Goal: Task Accomplishment & Management: Manage account settings

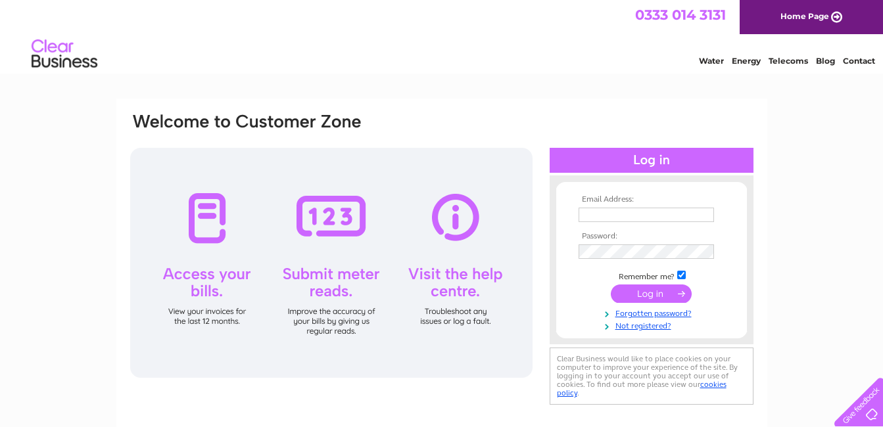
type input "eamonoshea@aol.com"
click at [650, 291] on input "submit" at bounding box center [651, 294] width 81 height 18
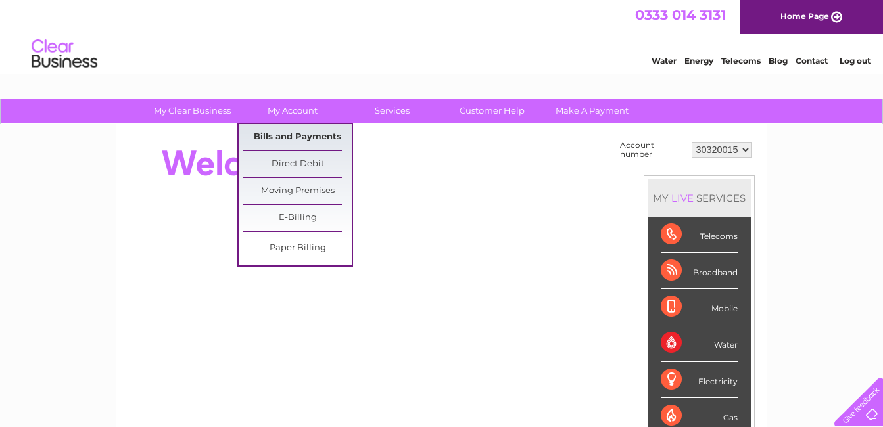
click at [289, 129] on link "Bills and Payments" at bounding box center [297, 137] width 108 height 26
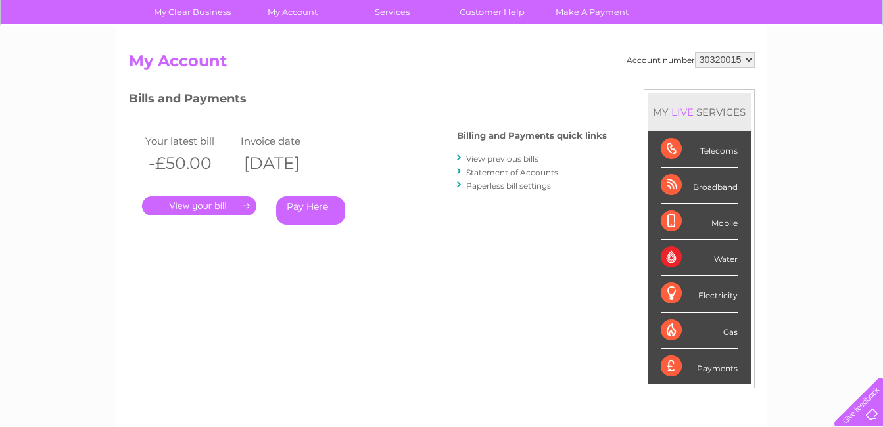
scroll to position [99, 0]
click at [212, 204] on link "." at bounding box center [199, 205] width 114 height 19
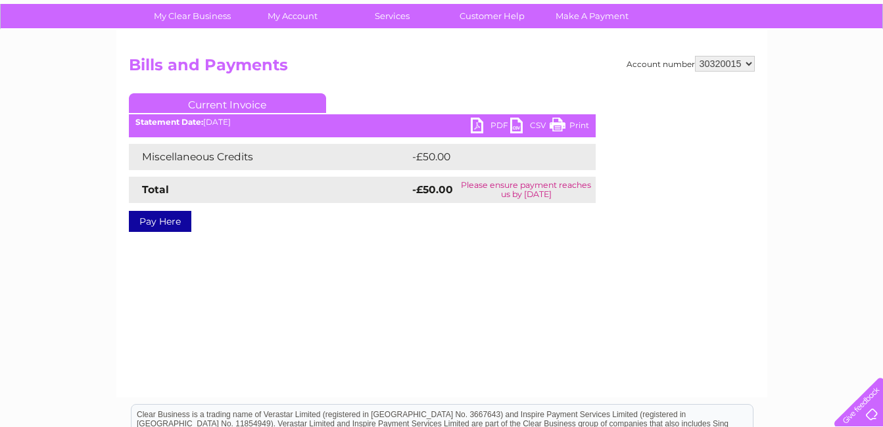
scroll to position [95, 0]
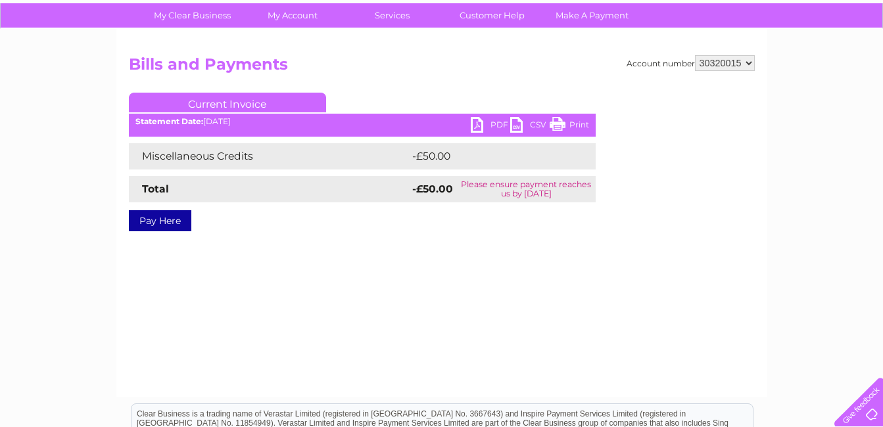
click at [480, 118] on link "PDF" at bounding box center [490, 126] width 39 height 19
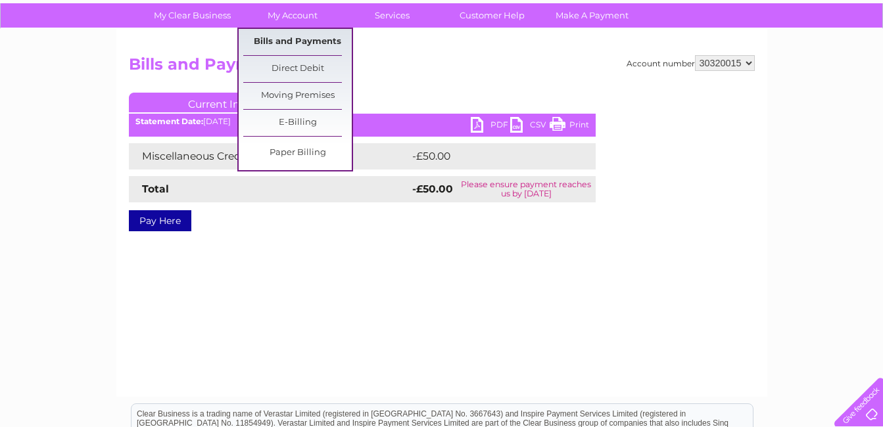
click at [306, 42] on link "Bills and Payments" at bounding box center [297, 42] width 108 height 26
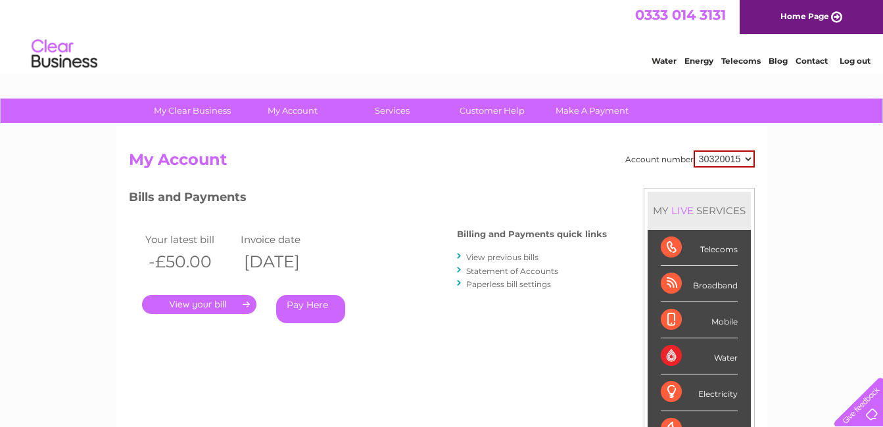
click at [507, 254] on link "View previous bills" at bounding box center [502, 257] width 72 height 10
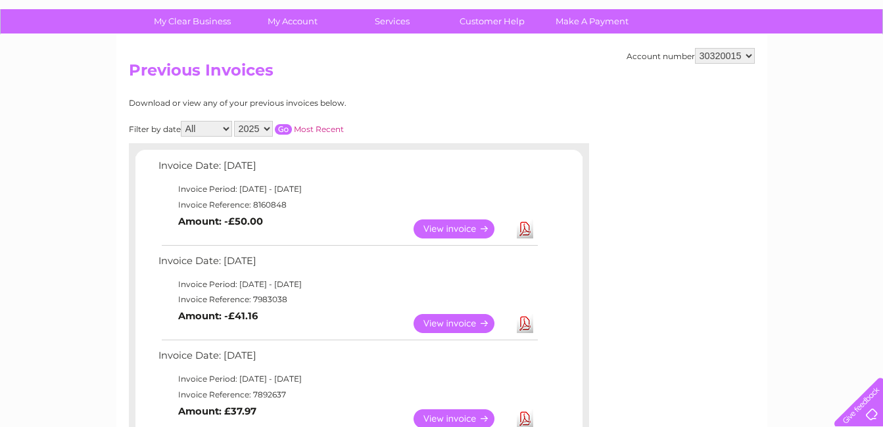
scroll to position [134, 0]
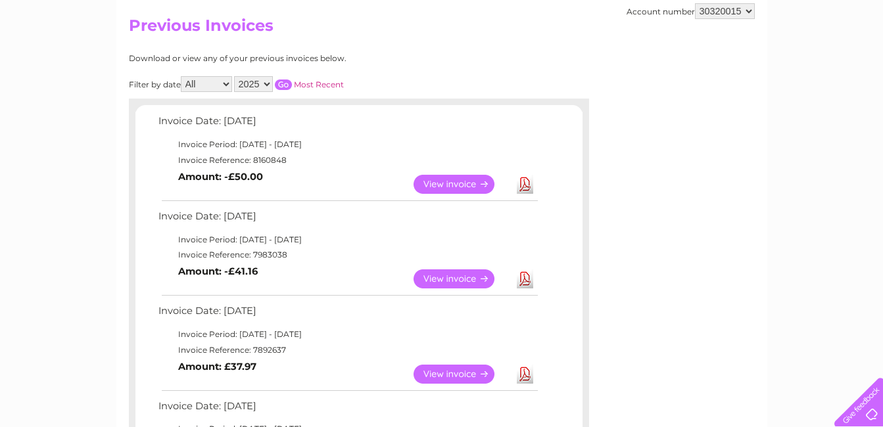
click at [452, 273] on link "View" at bounding box center [461, 279] width 97 height 19
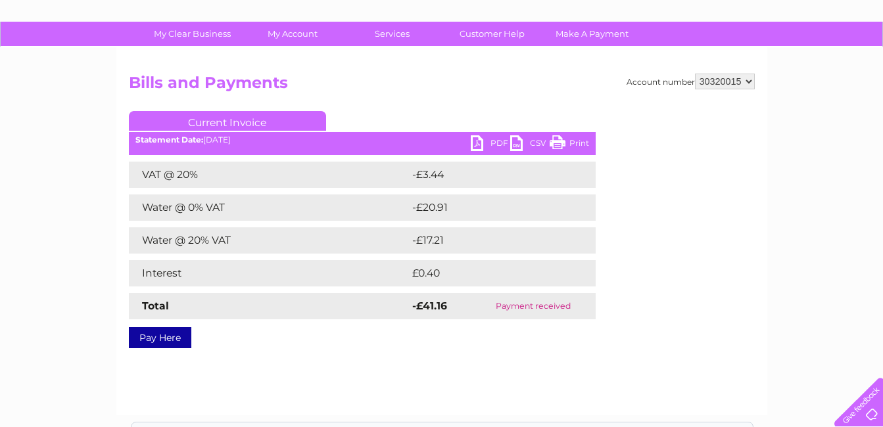
scroll to position [78, 0]
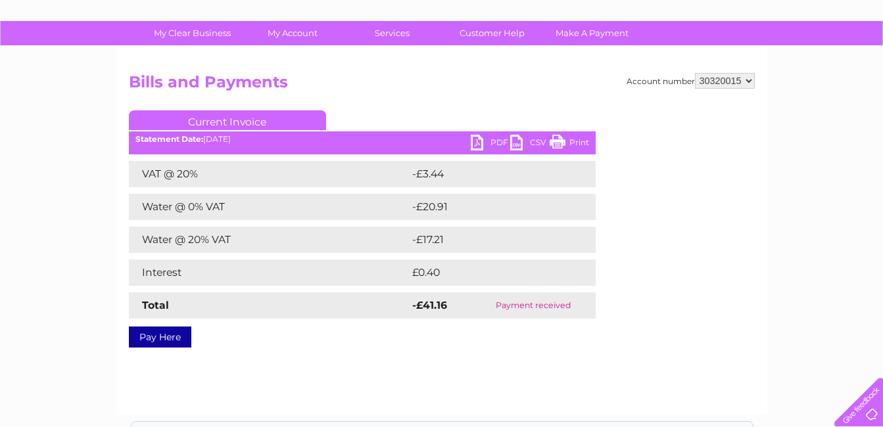
click at [491, 137] on link "PDF" at bounding box center [490, 144] width 39 height 19
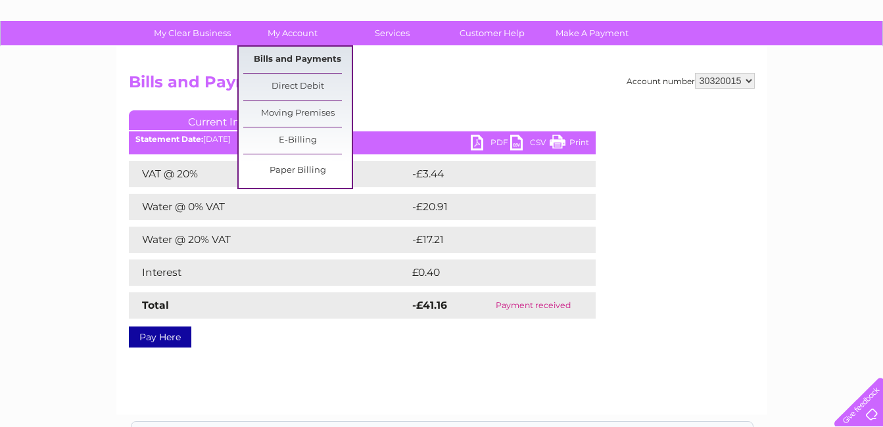
click at [310, 59] on link "Bills and Payments" at bounding box center [297, 60] width 108 height 26
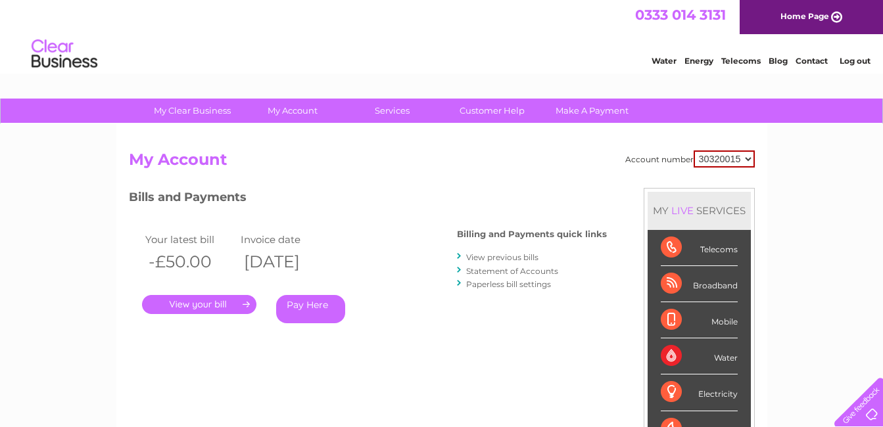
click at [507, 256] on link "View previous bills" at bounding box center [502, 257] width 72 height 10
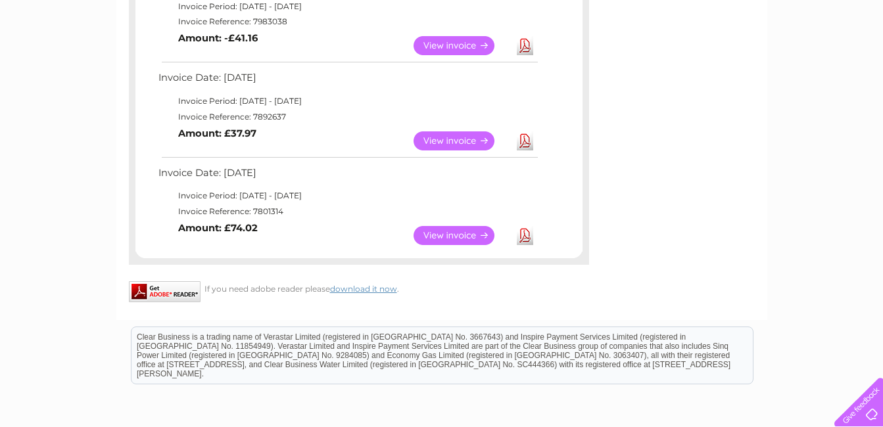
scroll to position [368, 0]
click at [455, 139] on link "View" at bounding box center [461, 140] width 97 height 19
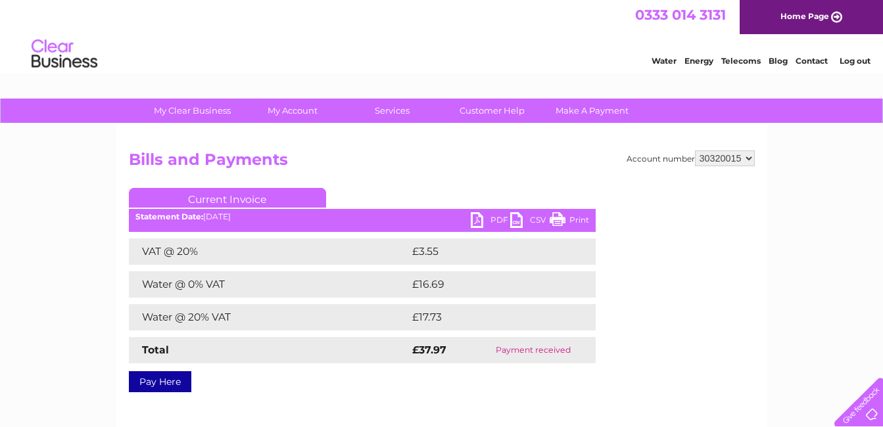
click at [474, 220] on link "PDF" at bounding box center [490, 221] width 39 height 19
click at [818, 51] on div "Water Energy Telecoms Blog Contact Log out" at bounding box center [754, 55] width 258 height 27
click at [812, 58] on link "Contact" at bounding box center [811, 61] width 32 height 10
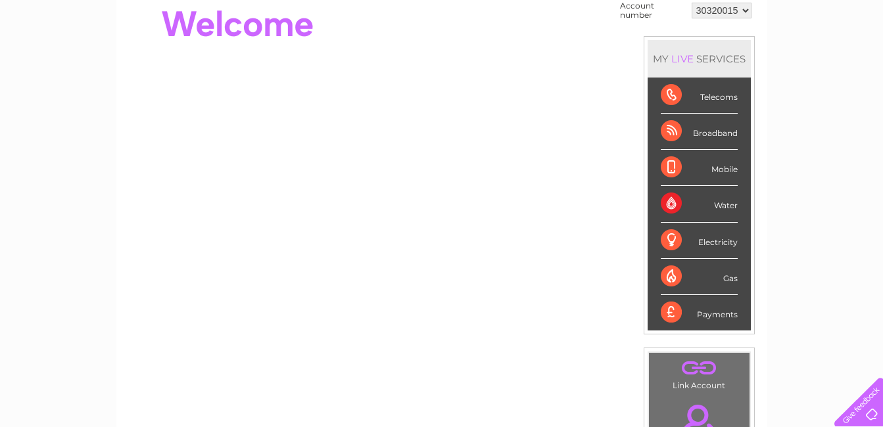
scroll to position [140, 0]
click at [701, 201] on div "Water" at bounding box center [699, 203] width 77 height 36
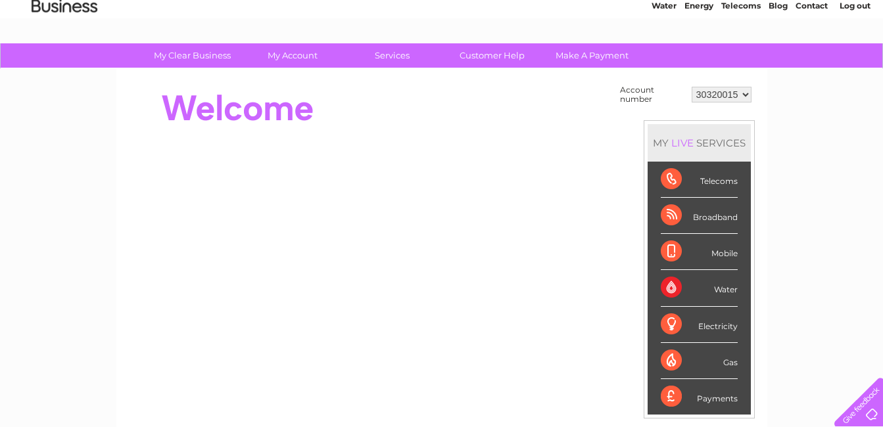
scroll to position [55, 0]
